Goal: Find specific page/section: Find specific page/section

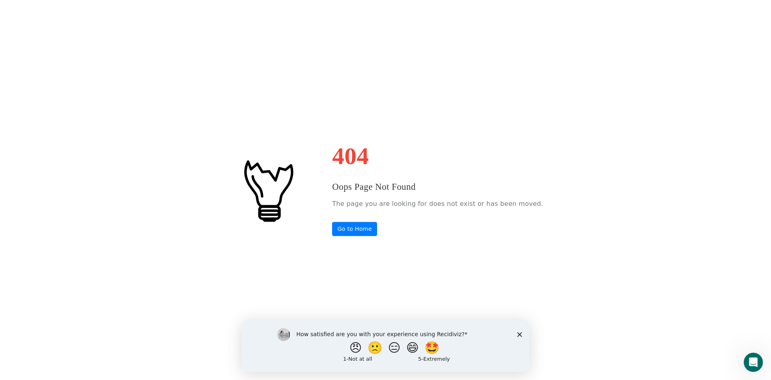
click at [520, 333] on polygon "Close survey" at bounding box center [519, 333] width 5 height 5
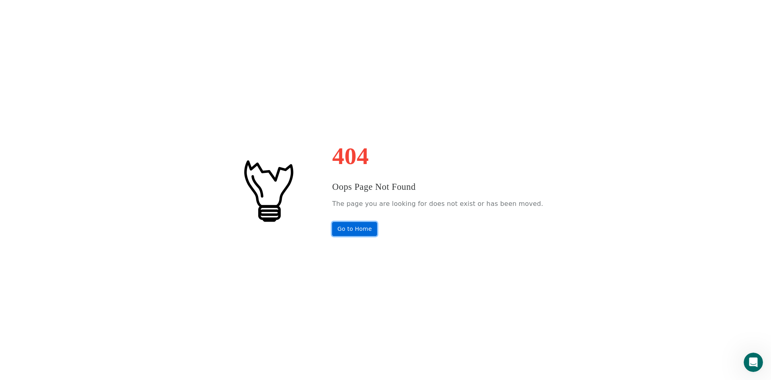
click at [366, 228] on link "Go to Home" at bounding box center [354, 229] width 45 height 14
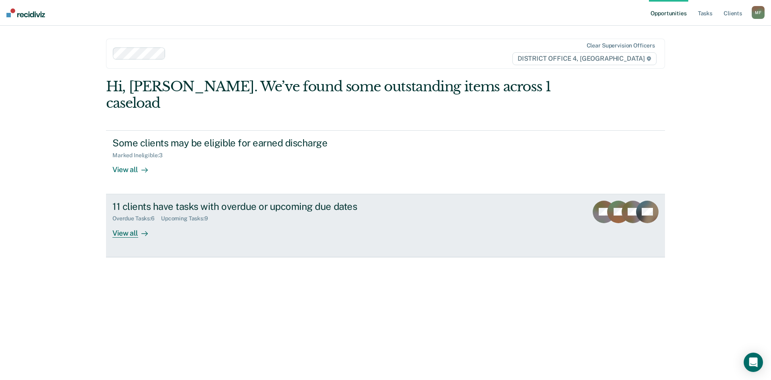
click at [245, 200] on div "11 clients have tasks with overdue or upcoming due dates" at bounding box center [253, 206] width 282 height 12
